Goal: Register for event/course

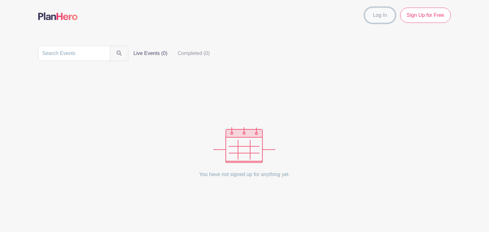
click at [379, 16] on link "Log In" at bounding box center [380, 15] width 30 height 15
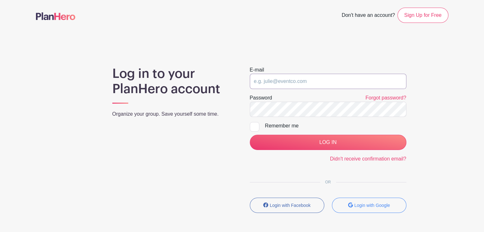
type input "[EMAIL_ADDRESS][DOMAIN_NAME]"
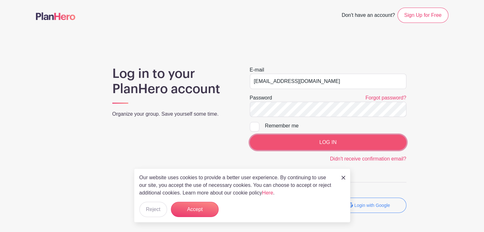
click at [326, 140] on input "LOG IN" at bounding box center [328, 142] width 156 height 15
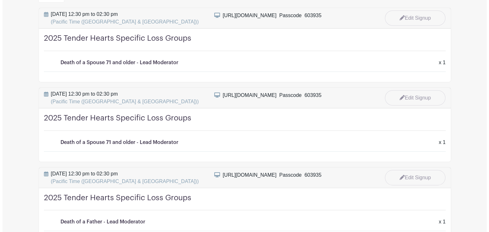
scroll to position [127, 0]
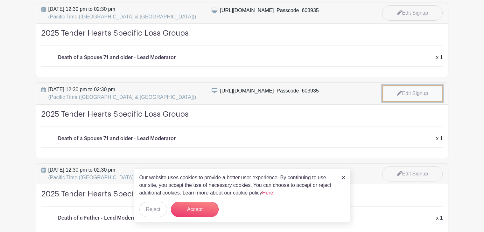
click at [408, 91] on link "Edit Signup" at bounding box center [412, 93] width 60 height 17
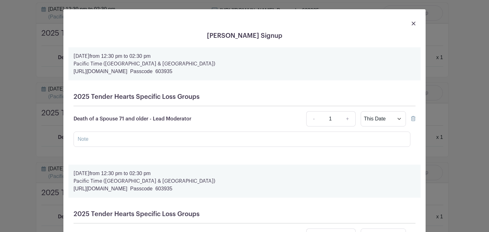
click at [412, 120] on icon at bounding box center [413, 118] width 4 height 5
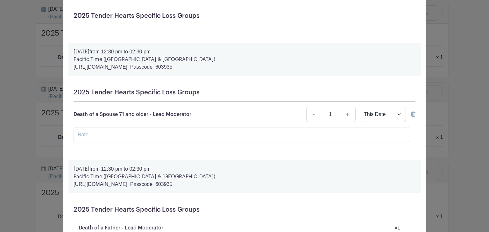
scroll to position [95, 0]
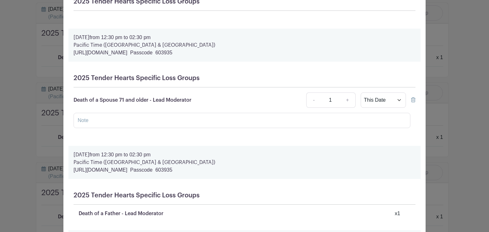
click at [411, 100] on icon at bounding box center [413, 99] width 4 height 5
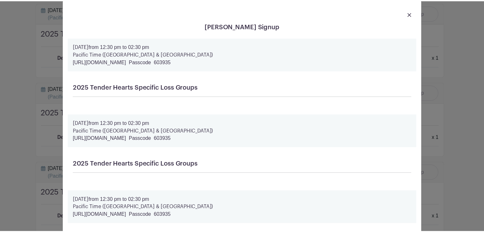
scroll to position [0, 0]
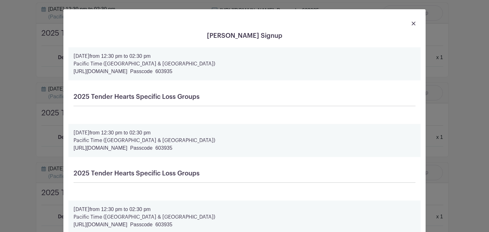
click at [411, 22] on img at bounding box center [413, 24] width 4 height 4
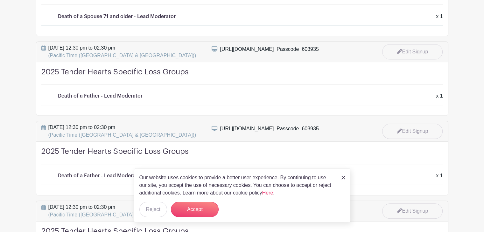
scroll to position [286, 0]
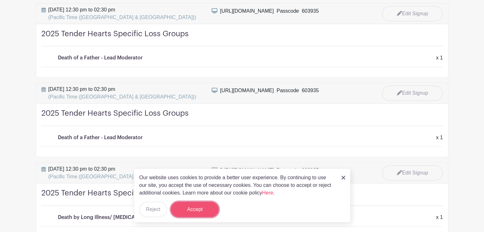
click at [197, 209] on button "Accept" at bounding box center [195, 209] width 48 height 15
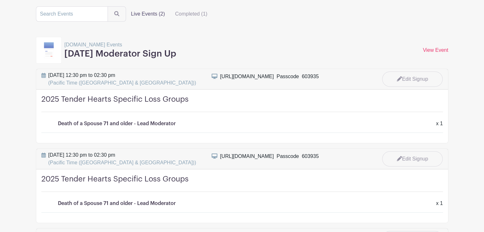
scroll to position [0, 0]
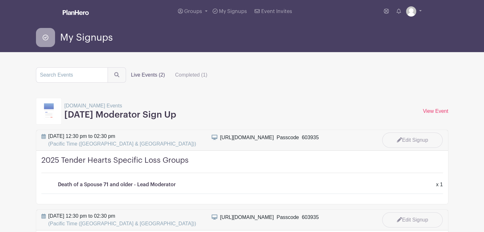
click at [145, 76] on label "Live Events (2)" at bounding box center [148, 75] width 44 height 13
click at [0, 0] on input "Live Events (2)" at bounding box center [0, 0] width 0 height 0
click at [145, 75] on label "Live Events (2)" at bounding box center [148, 75] width 44 height 13
click at [0, 0] on input "Live Events (2)" at bounding box center [0, 0] width 0 height 0
click at [233, 10] on span "My Signups" at bounding box center [233, 11] width 28 height 5
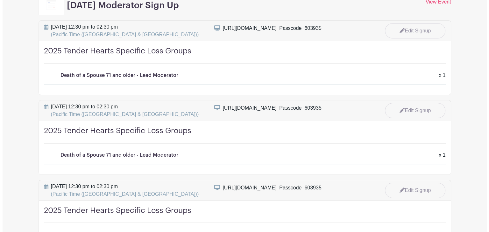
scroll to position [127, 0]
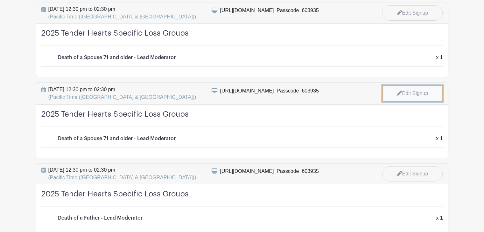
click at [410, 90] on link "Edit Signup" at bounding box center [412, 93] width 60 height 17
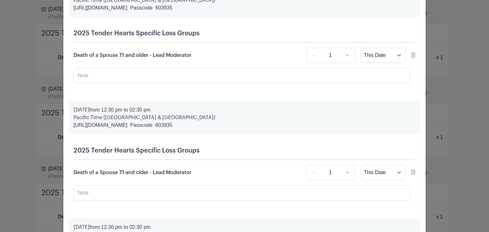
scroll to position [95, 0]
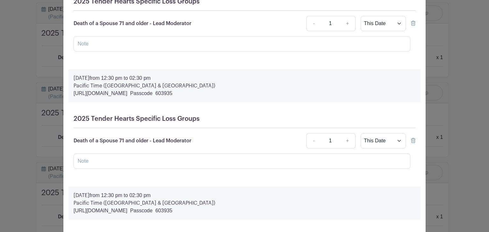
click at [411, 141] on icon at bounding box center [413, 140] width 4 height 5
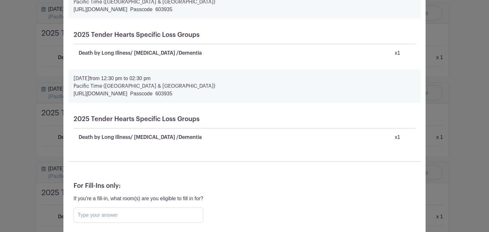
scroll to position [621, 0]
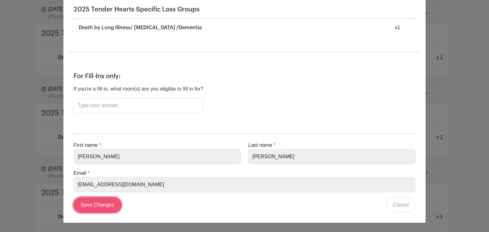
click at [102, 203] on input "Save Changes" at bounding box center [97, 205] width 48 height 15
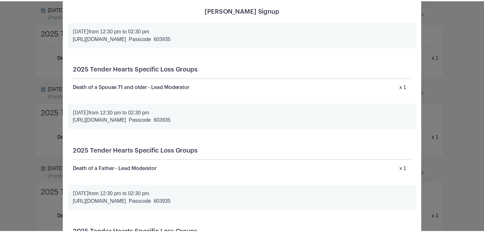
scroll to position [0, 0]
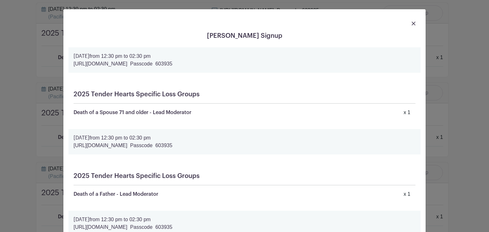
click at [411, 21] on link at bounding box center [413, 23] width 4 height 8
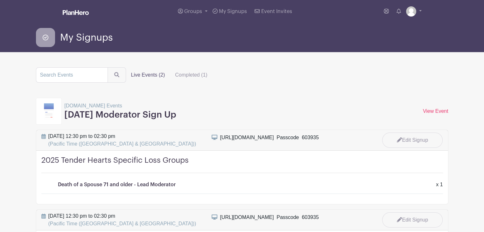
click at [152, 74] on label "Live Events (2)" at bounding box center [148, 75] width 44 height 13
click at [0, 0] on input "Live Events (2)" at bounding box center [0, 0] width 0 height 0
click at [195, 10] on span "Groups" at bounding box center [193, 11] width 18 height 5
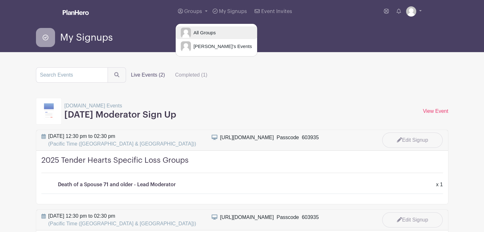
click at [210, 31] on span "All Groups" at bounding box center [203, 32] width 25 height 7
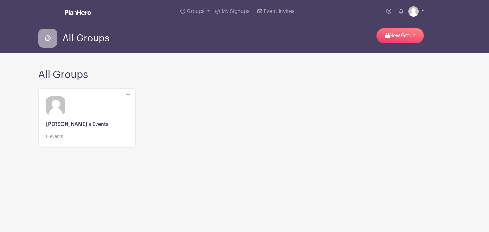
click at [412, 12] on img at bounding box center [413, 11] width 10 height 10
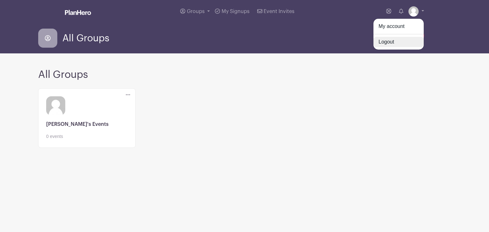
click at [386, 42] on link "Logout" at bounding box center [398, 42] width 50 height 10
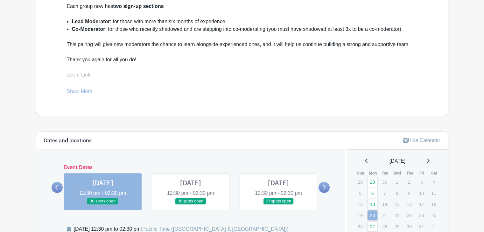
scroll to position [254, 0]
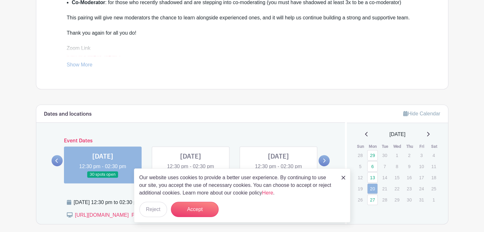
click at [323, 158] on icon at bounding box center [324, 160] width 3 height 5
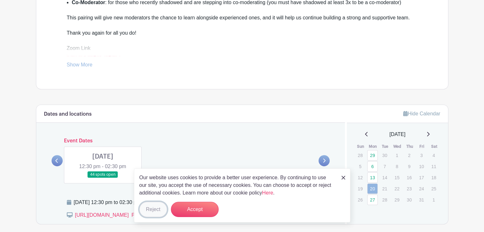
click at [151, 209] on button "Reject" at bounding box center [153, 209] width 28 height 15
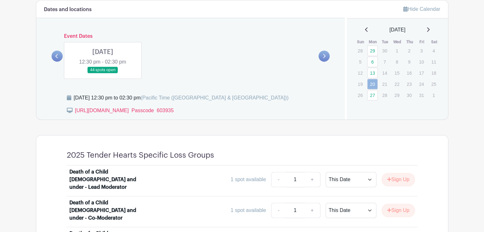
scroll to position [350, 0]
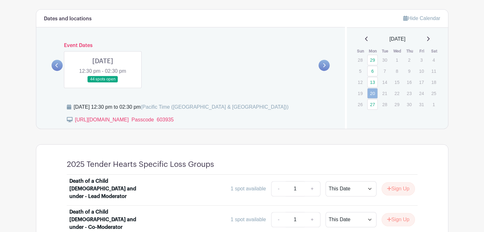
click at [57, 64] on icon at bounding box center [56, 65] width 3 height 5
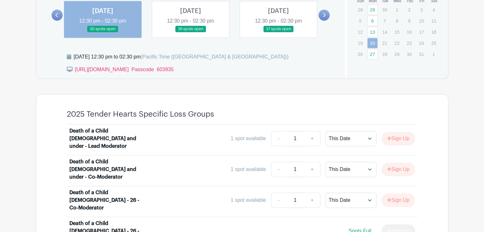
scroll to position [318, 0]
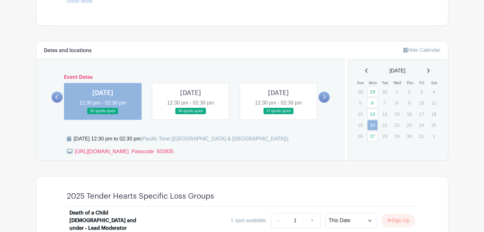
click at [278, 115] on link at bounding box center [278, 115] width 0 height 0
click at [325, 97] on link at bounding box center [323, 97] width 11 height 11
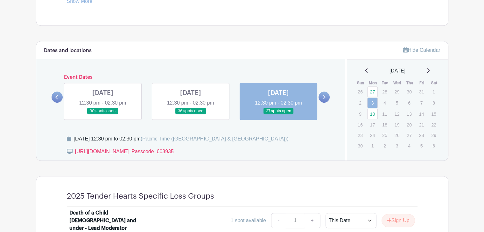
click at [325, 95] on link at bounding box center [323, 97] width 11 height 11
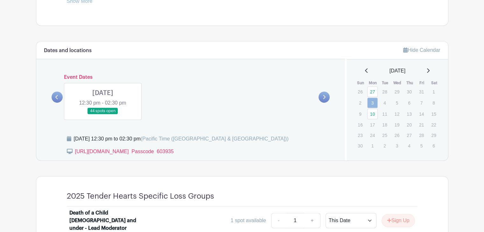
click at [103, 115] on link at bounding box center [103, 115] width 0 height 0
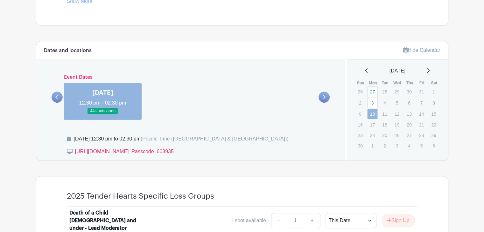
click at [103, 115] on link at bounding box center [103, 115] width 0 height 0
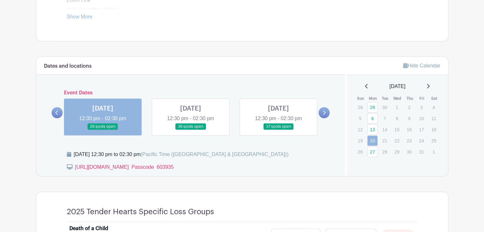
scroll to position [318, 0]
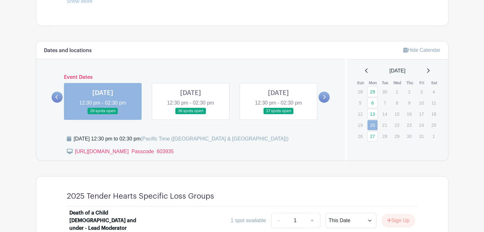
click at [191, 115] on link at bounding box center [191, 115] width 0 height 0
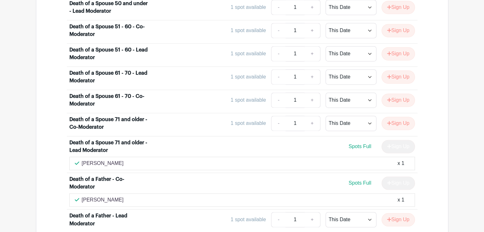
scroll to position [1050, 0]
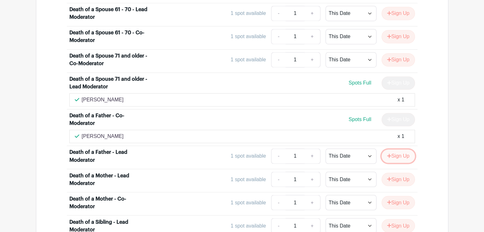
click at [399, 149] on button "Sign Up" at bounding box center [397, 155] width 33 height 13
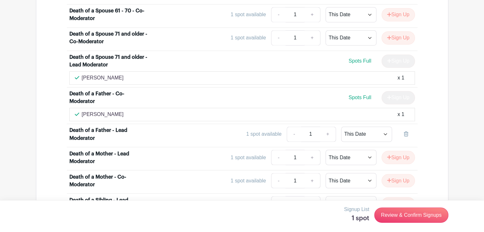
scroll to position [1104, 0]
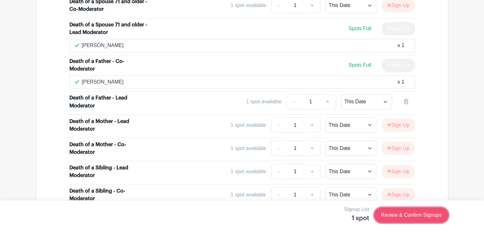
click at [397, 211] on link "Review & Confirm Signups" at bounding box center [411, 215] width 74 height 15
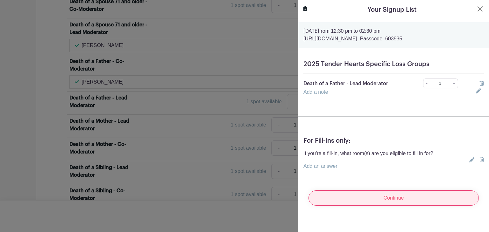
click at [364, 198] on input "Continue" at bounding box center [393, 198] width 170 height 15
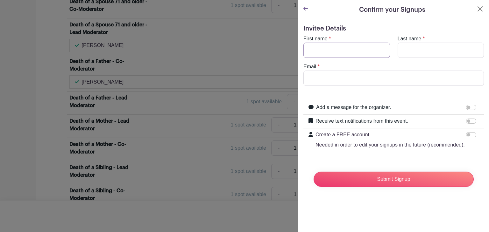
click at [324, 50] on input "First name" at bounding box center [346, 50] width 87 height 15
type input "[PERSON_NAME]"
type input "[EMAIL_ADDRESS][DOMAIN_NAME]"
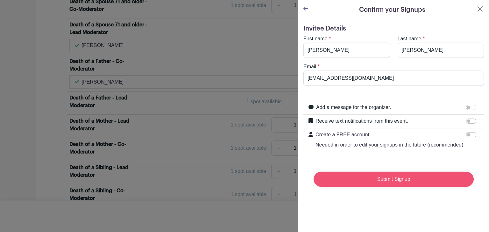
click at [383, 184] on input "Submit Signup" at bounding box center [393, 179] width 160 height 15
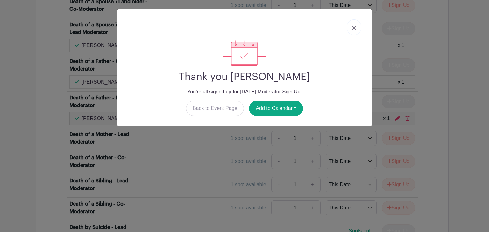
click at [353, 27] on img at bounding box center [354, 28] width 4 height 4
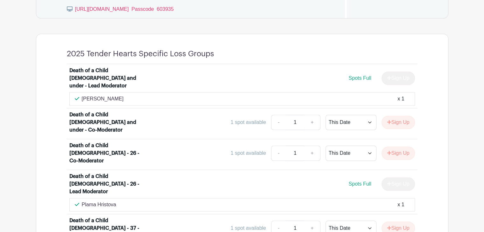
scroll to position [0, 0]
